Goal: Obtain resource: Download file/media

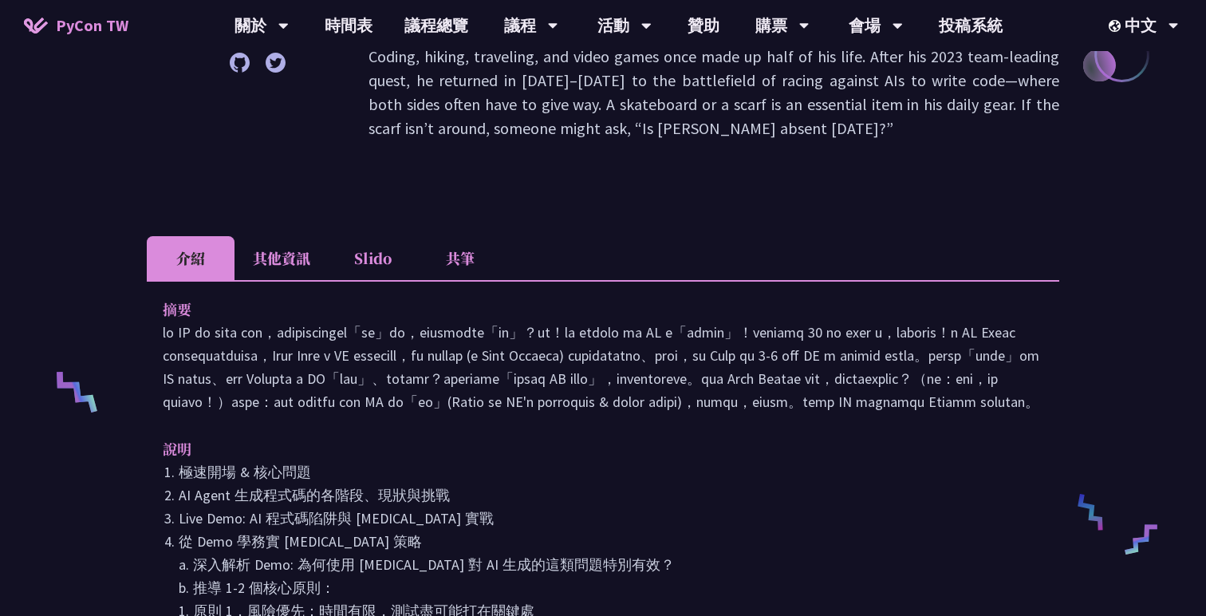
scroll to position [389, 0]
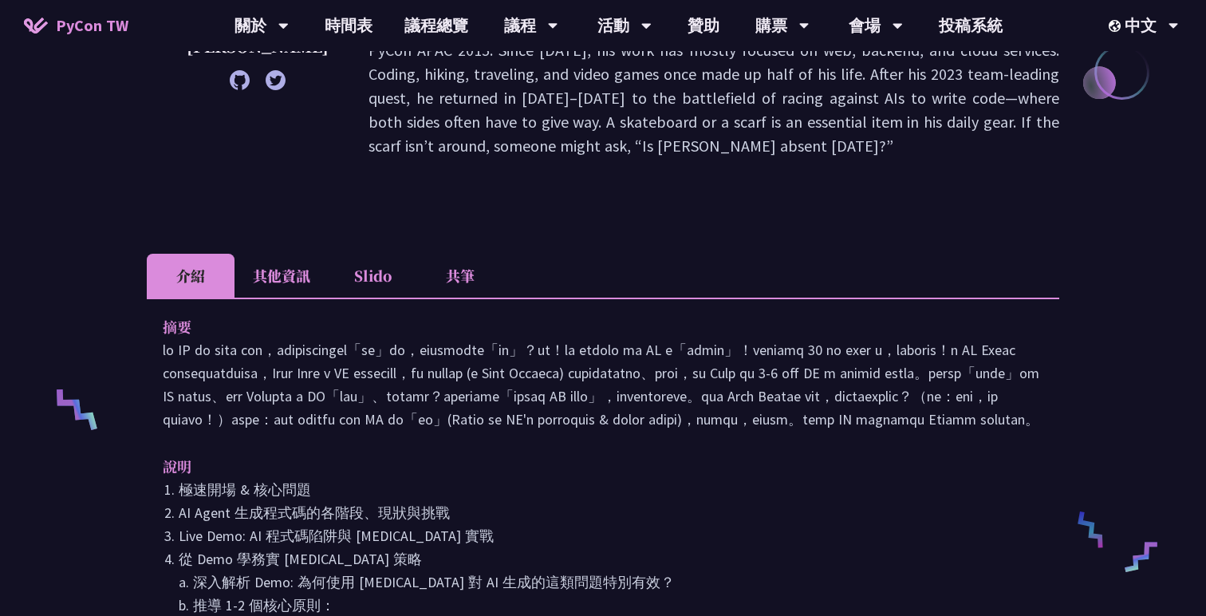
click at [381, 254] on li "Slido" at bounding box center [373, 276] width 88 height 44
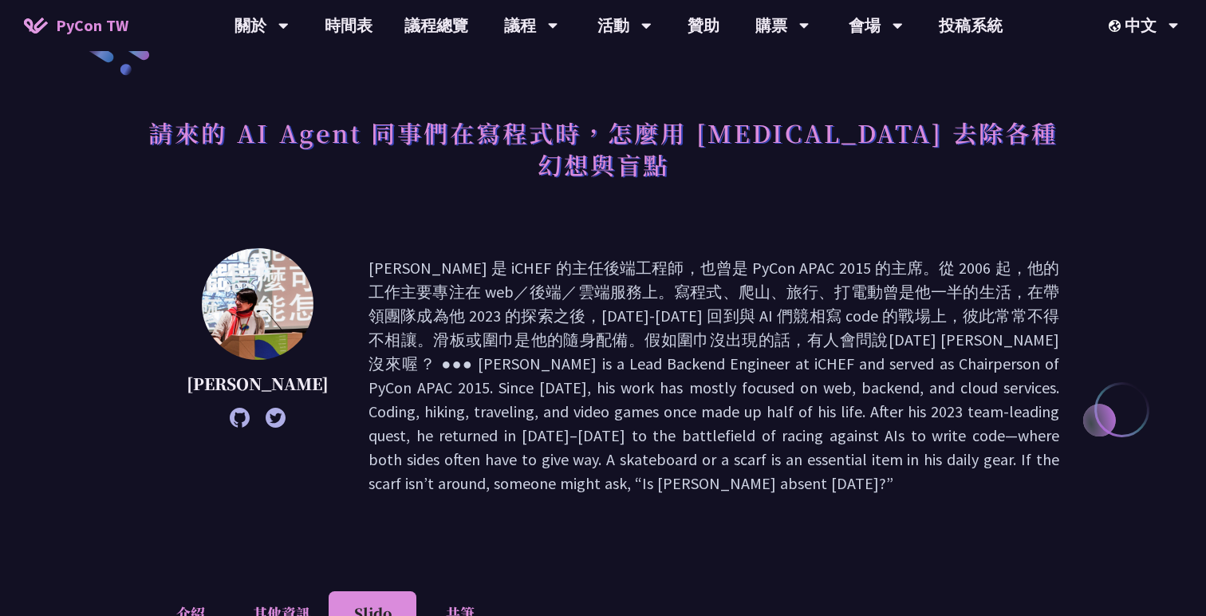
scroll to position [44, 0]
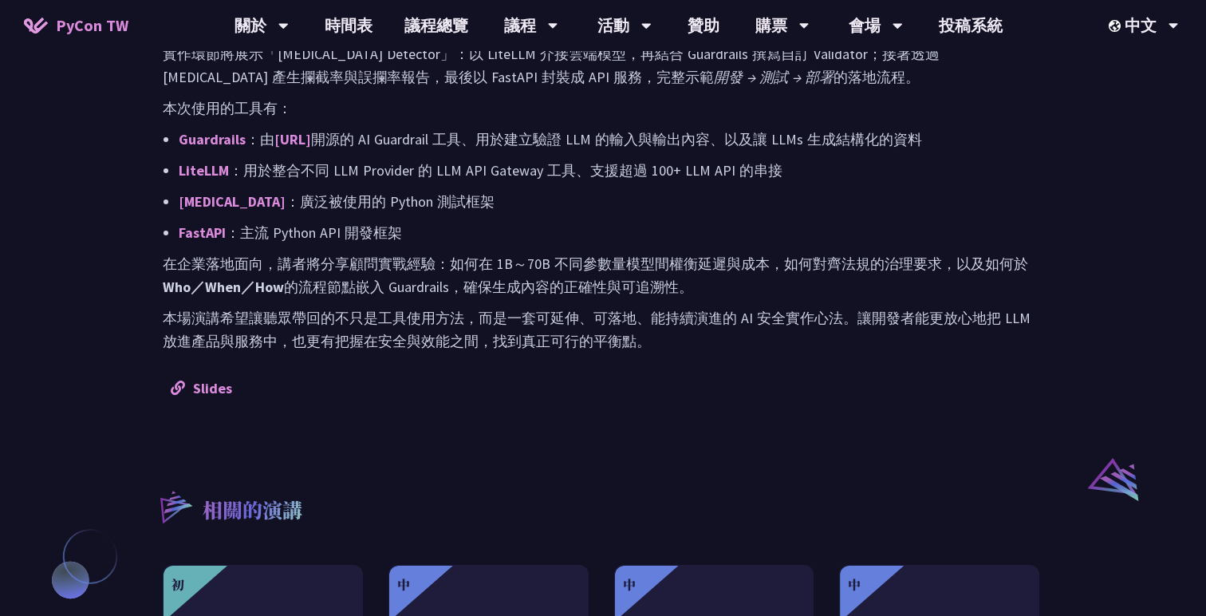
scroll to position [846, 0]
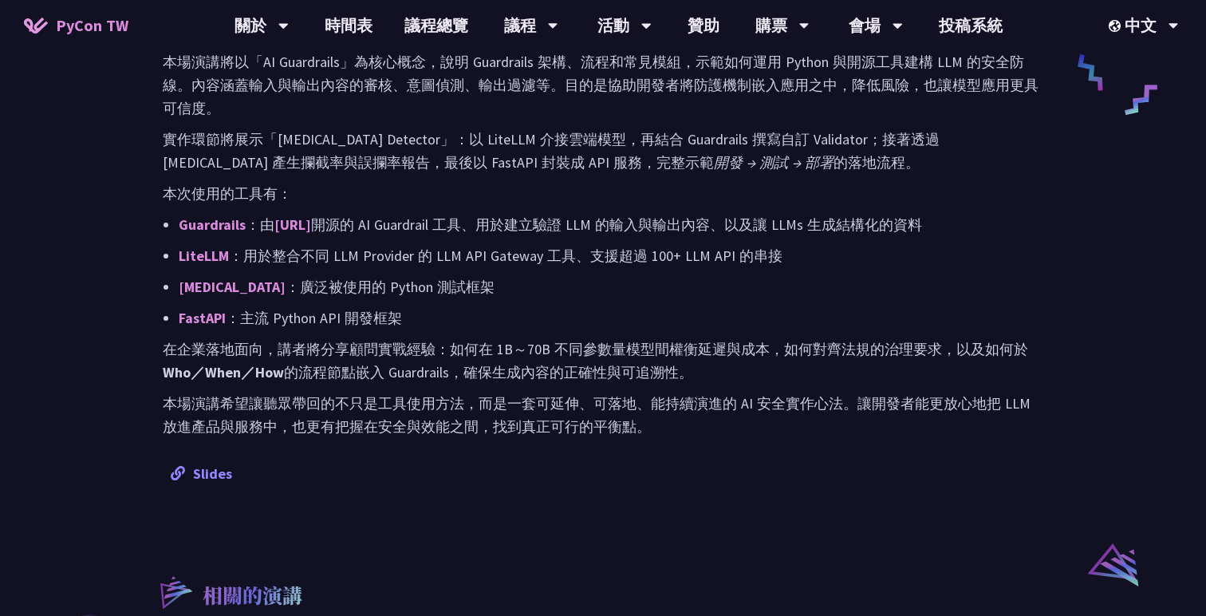
click at [209, 482] on link "Slides" at bounding box center [201, 473] width 61 height 18
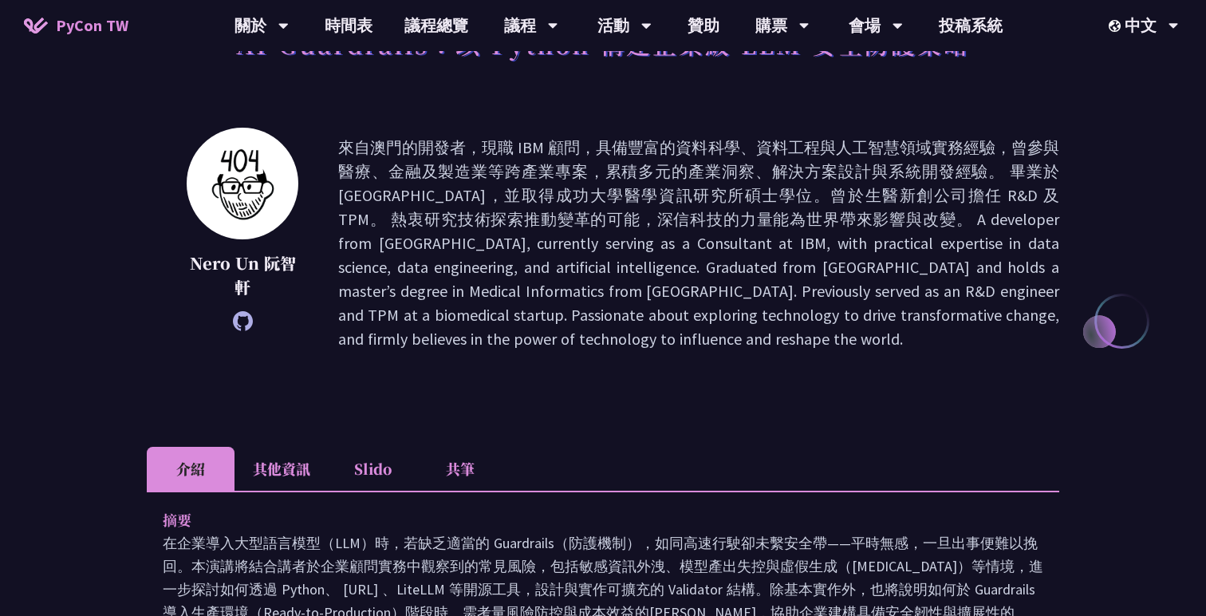
scroll to position [0, 0]
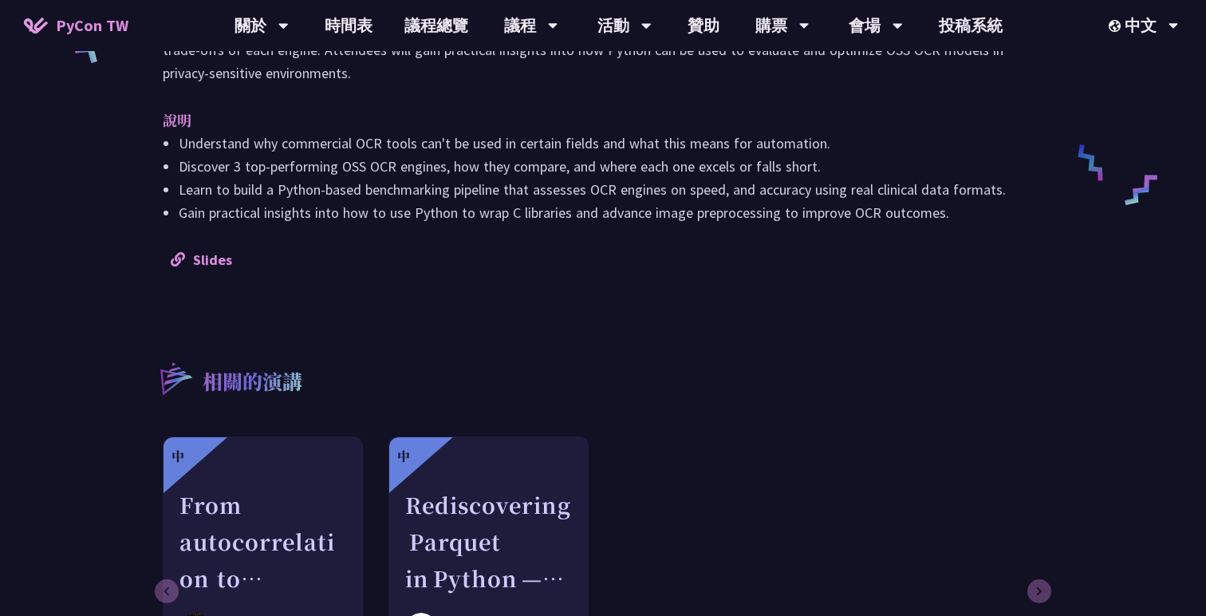
scroll to position [720, 0]
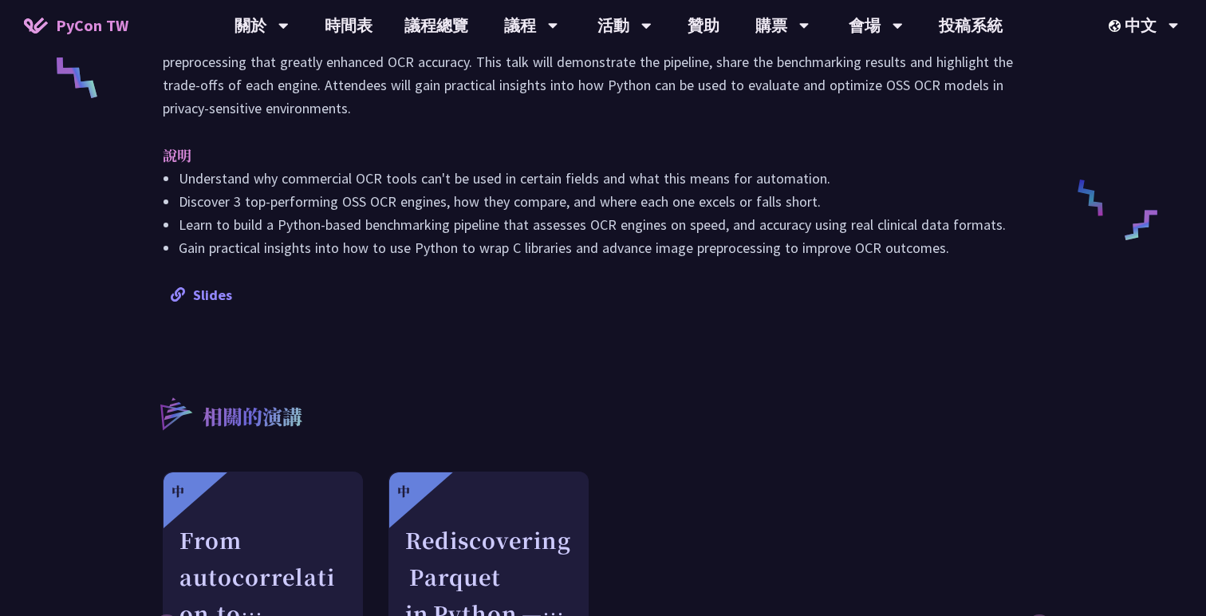
click at [221, 289] on link "Slides" at bounding box center [201, 295] width 61 height 18
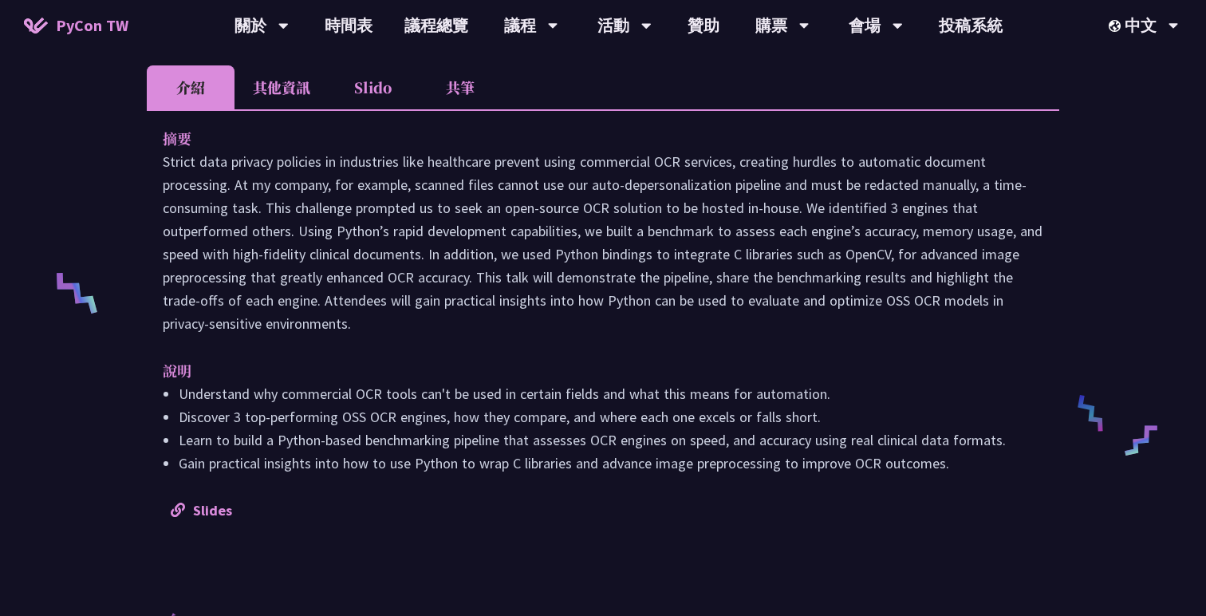
scroll to position [0, 0]
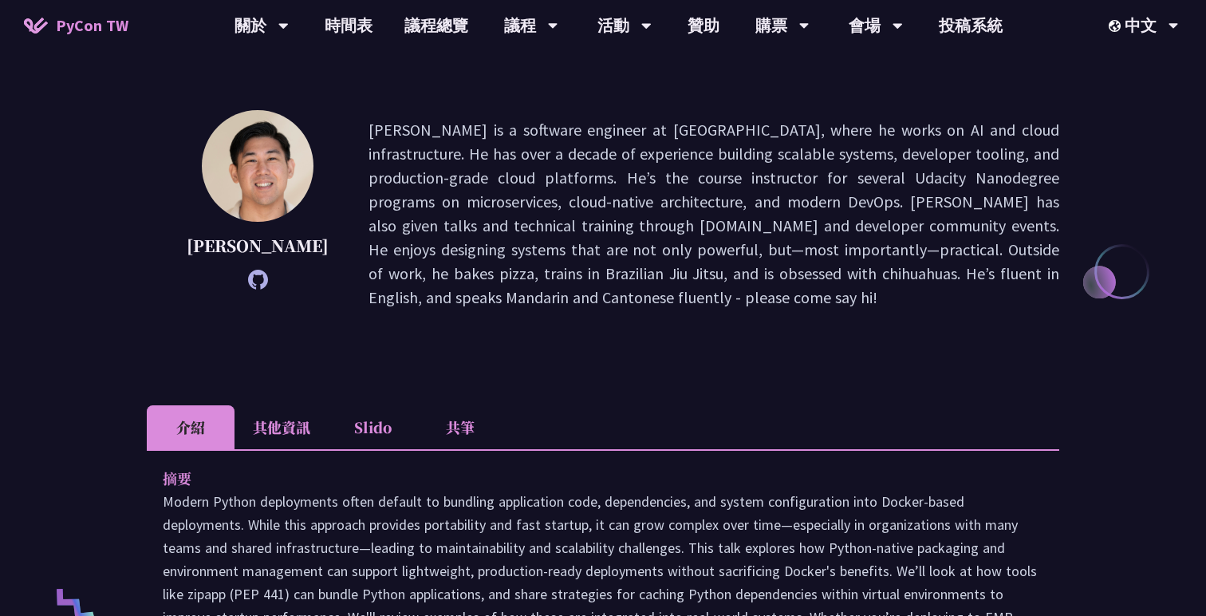
scroll to position [168, 0]
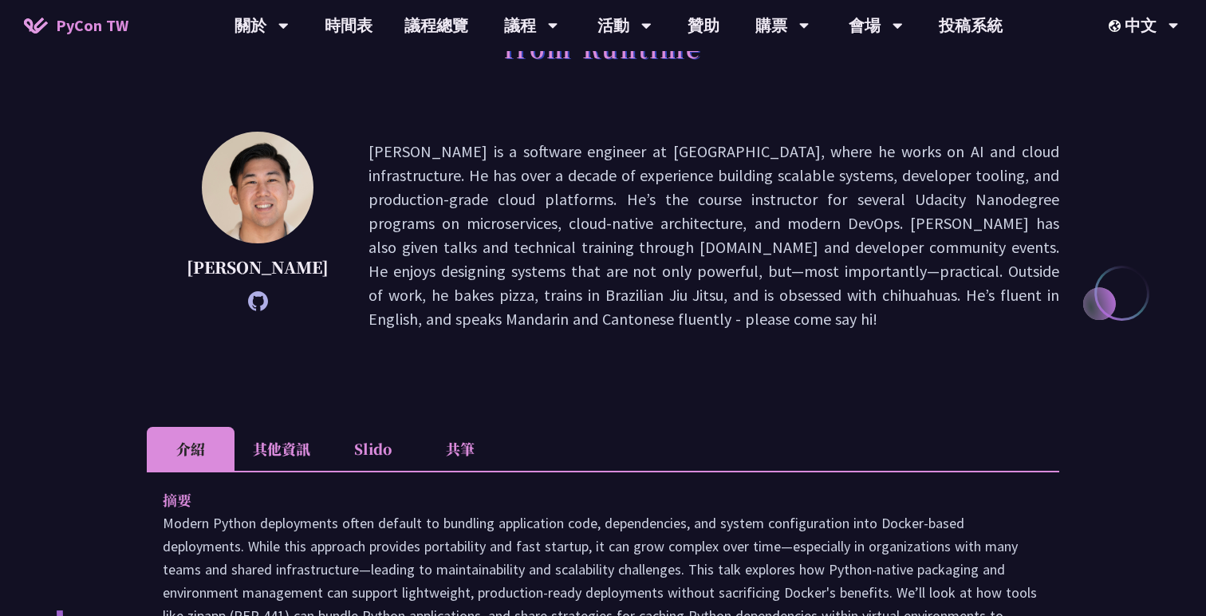
click at [297, 427] on li "其他資訊" at bounding box center [282, 449] width 94 height 44
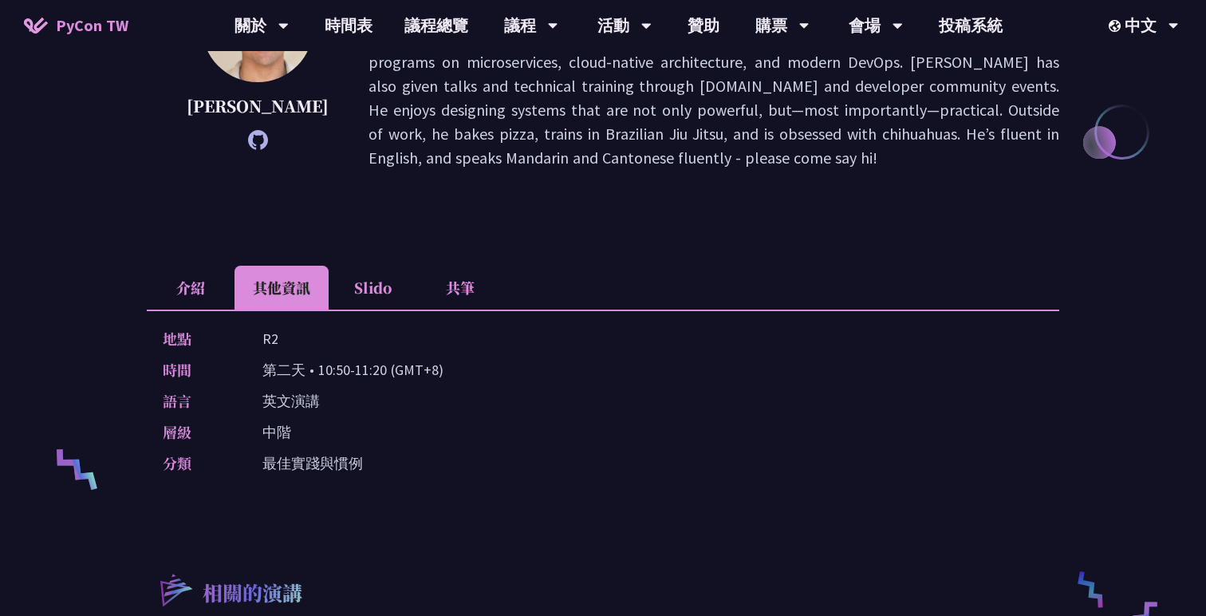
scroll to position [325, 0]
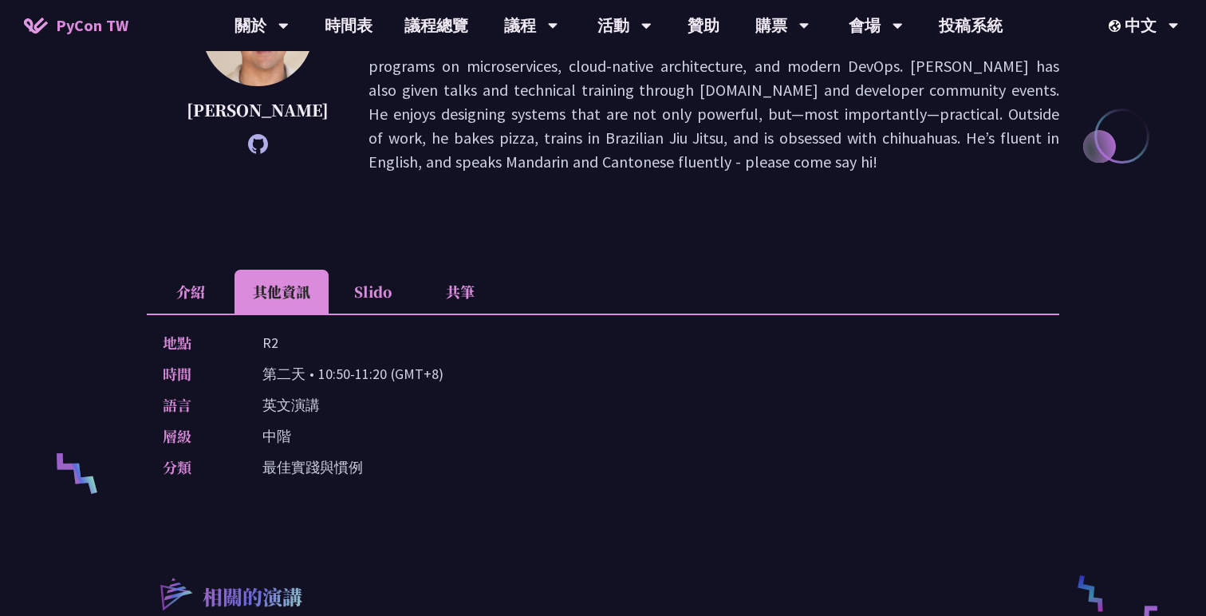
click at [209, 274] on li "介紹" at bounding box center [191, 292] width 88 height 44
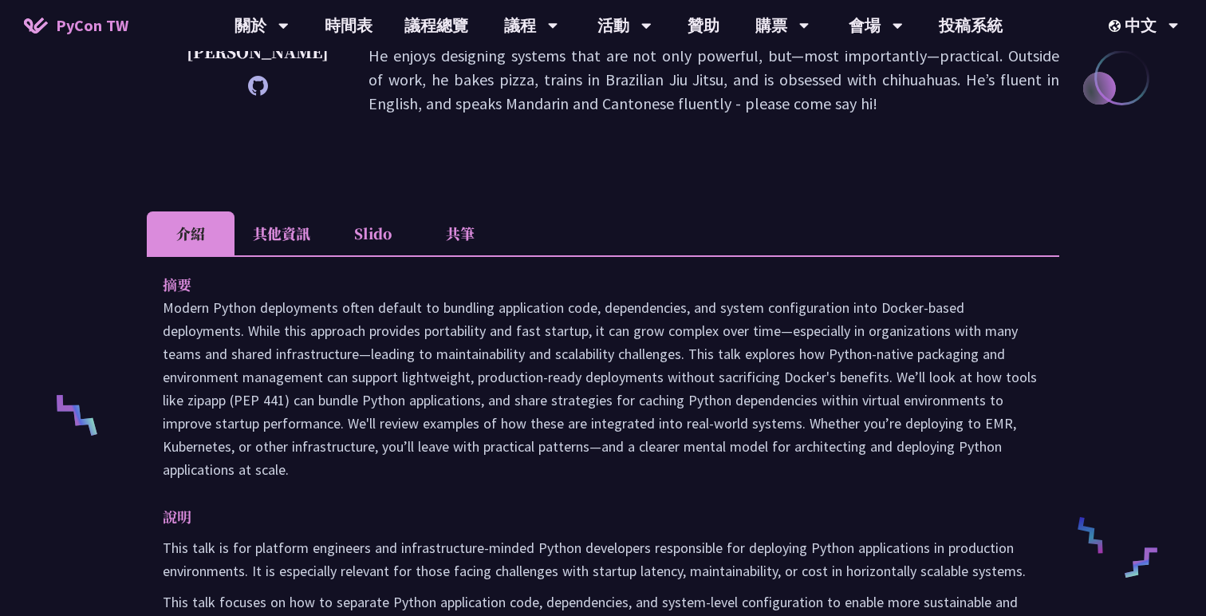
scroll to position [362, 0]
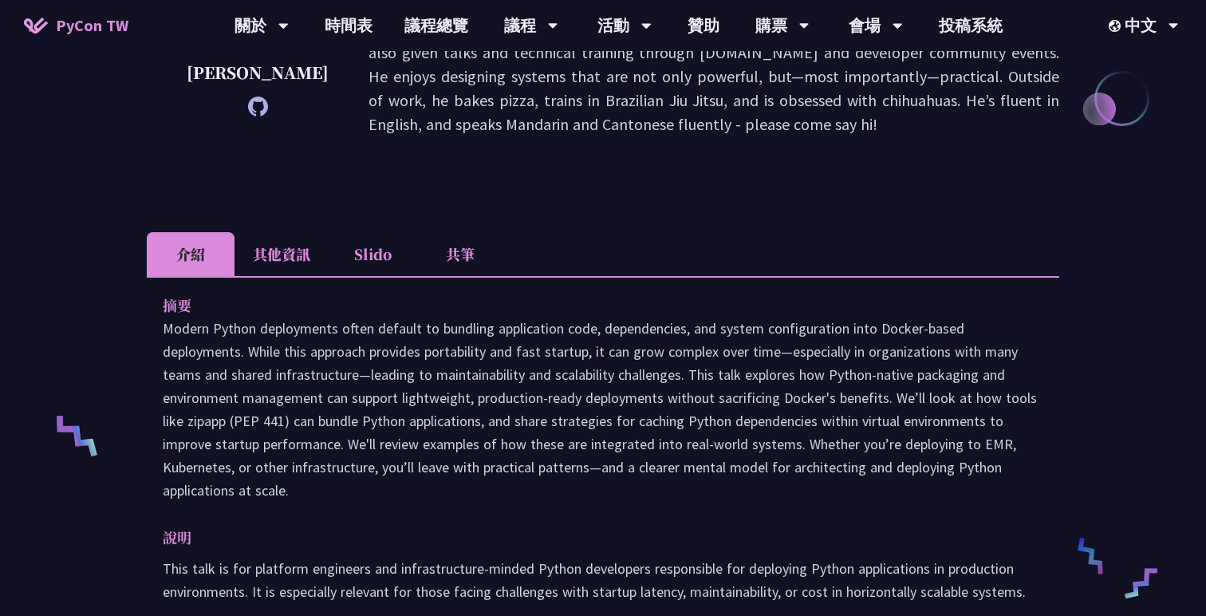
click at [357, 235] on li "Slido" at bounding box center [373, 254] width 88 height 44
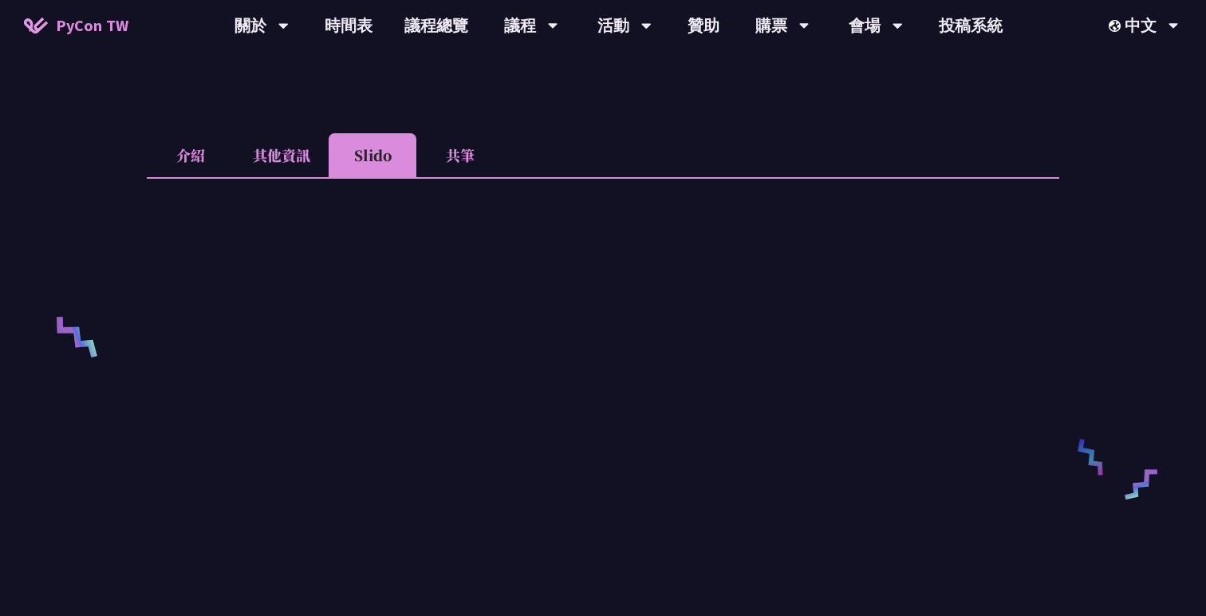
scroll to position [438, 0]
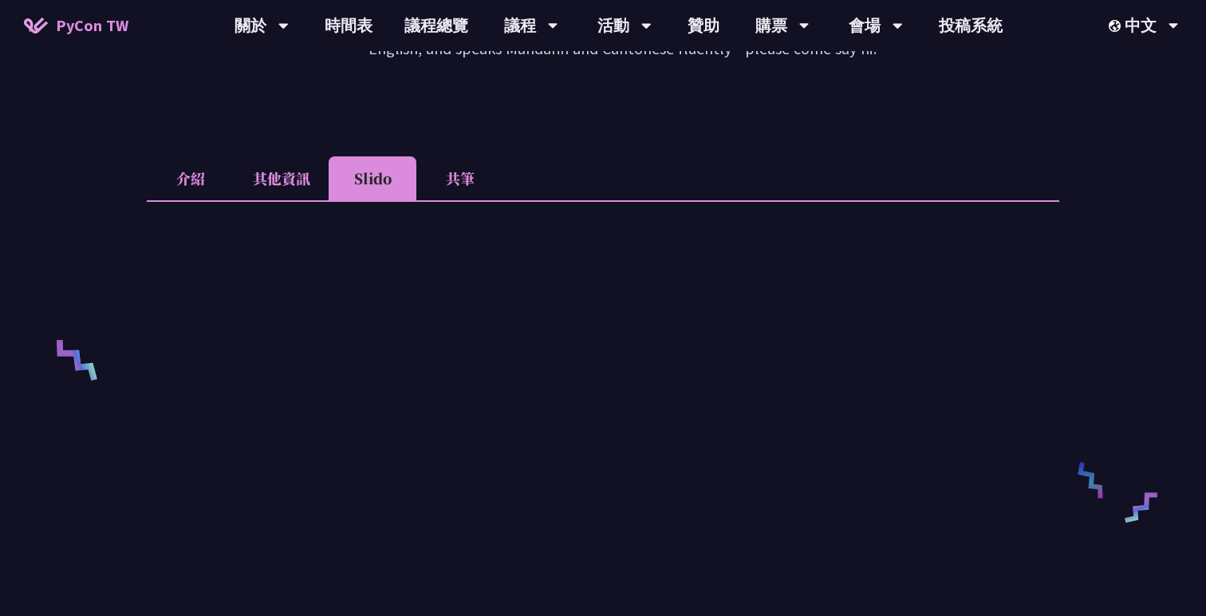
click at [199, 156] on li "介紹" at bounding box center [191, 178] width 88 height 44
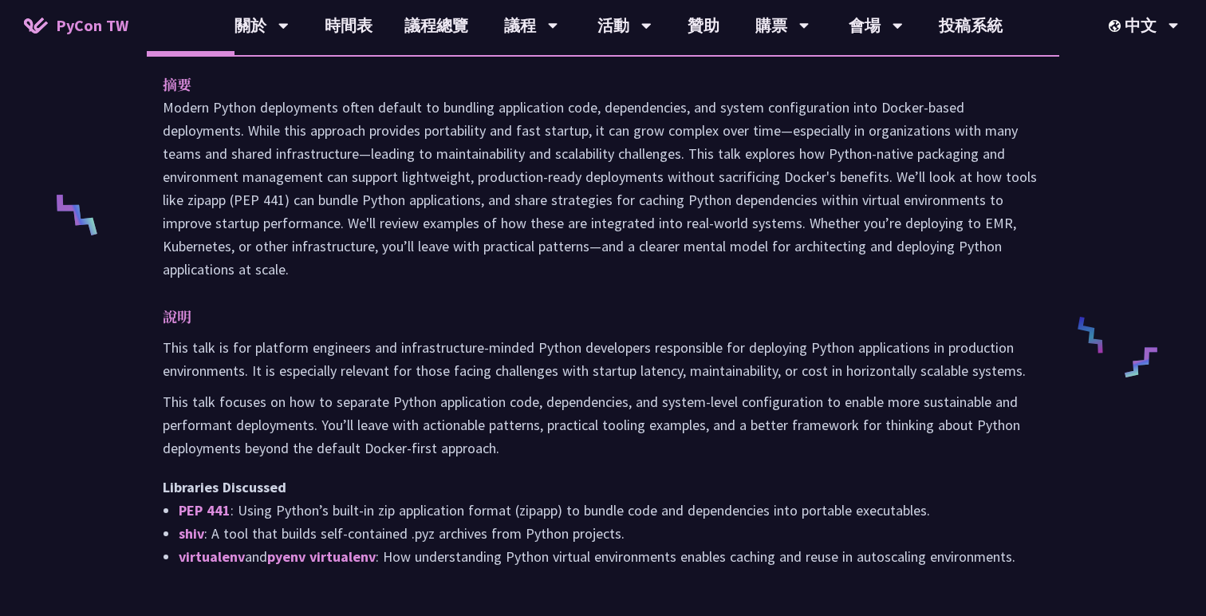
scroll to position [582, 0]
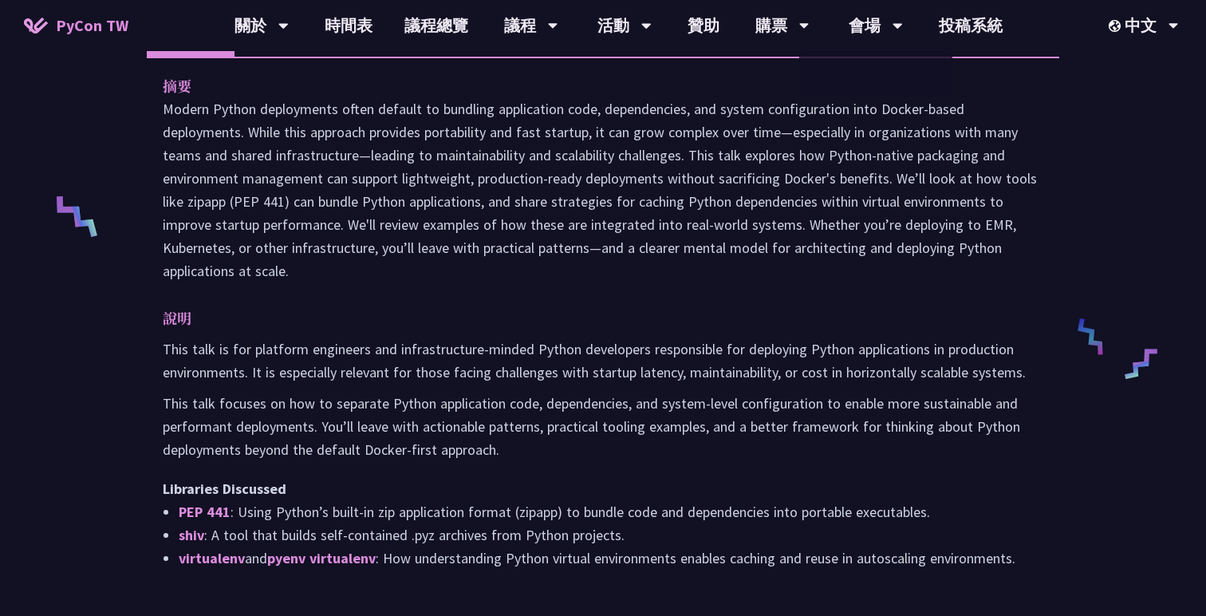
click at [807, 206] on p at bounding box center [603, 189] width 881 height 185
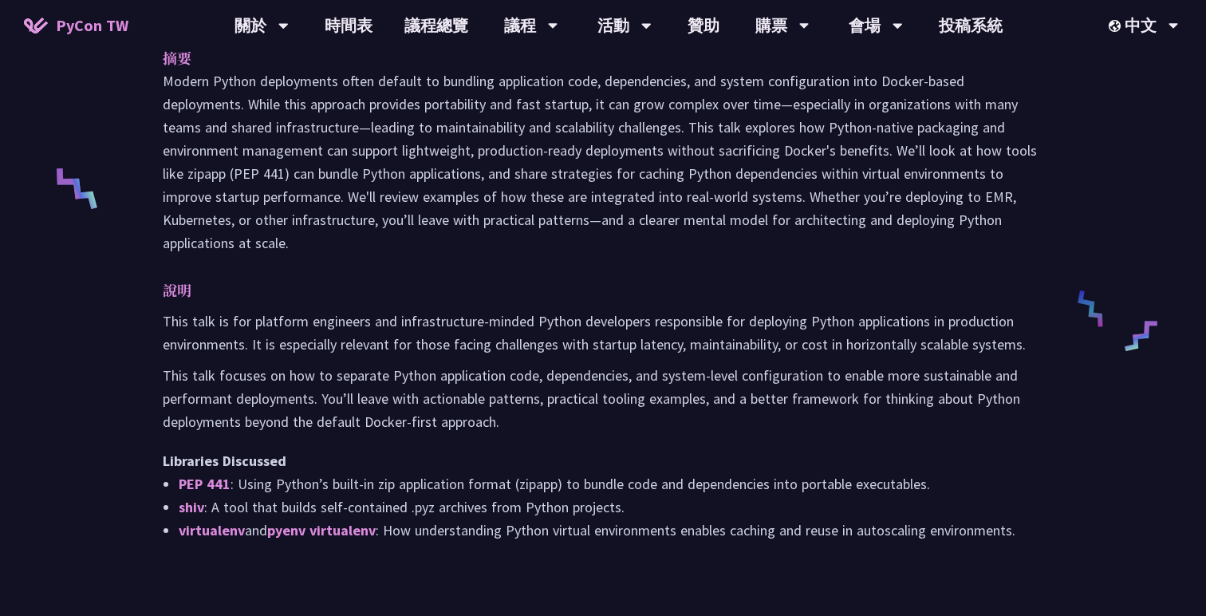
scroll to position [756, 0]
